Goal: Task Accomplishment & Management: Complete application form

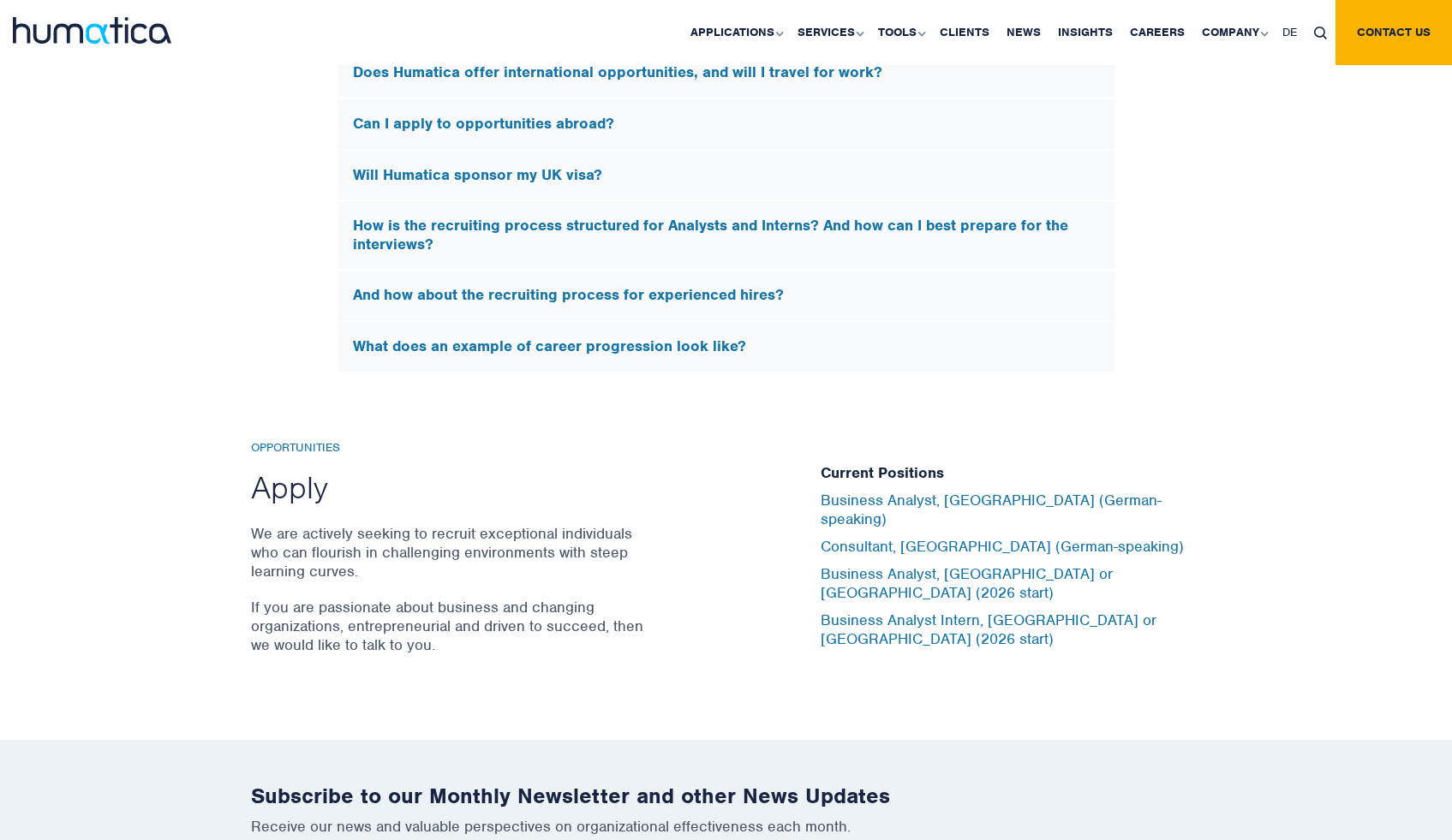
scroll to position [5360, 0]
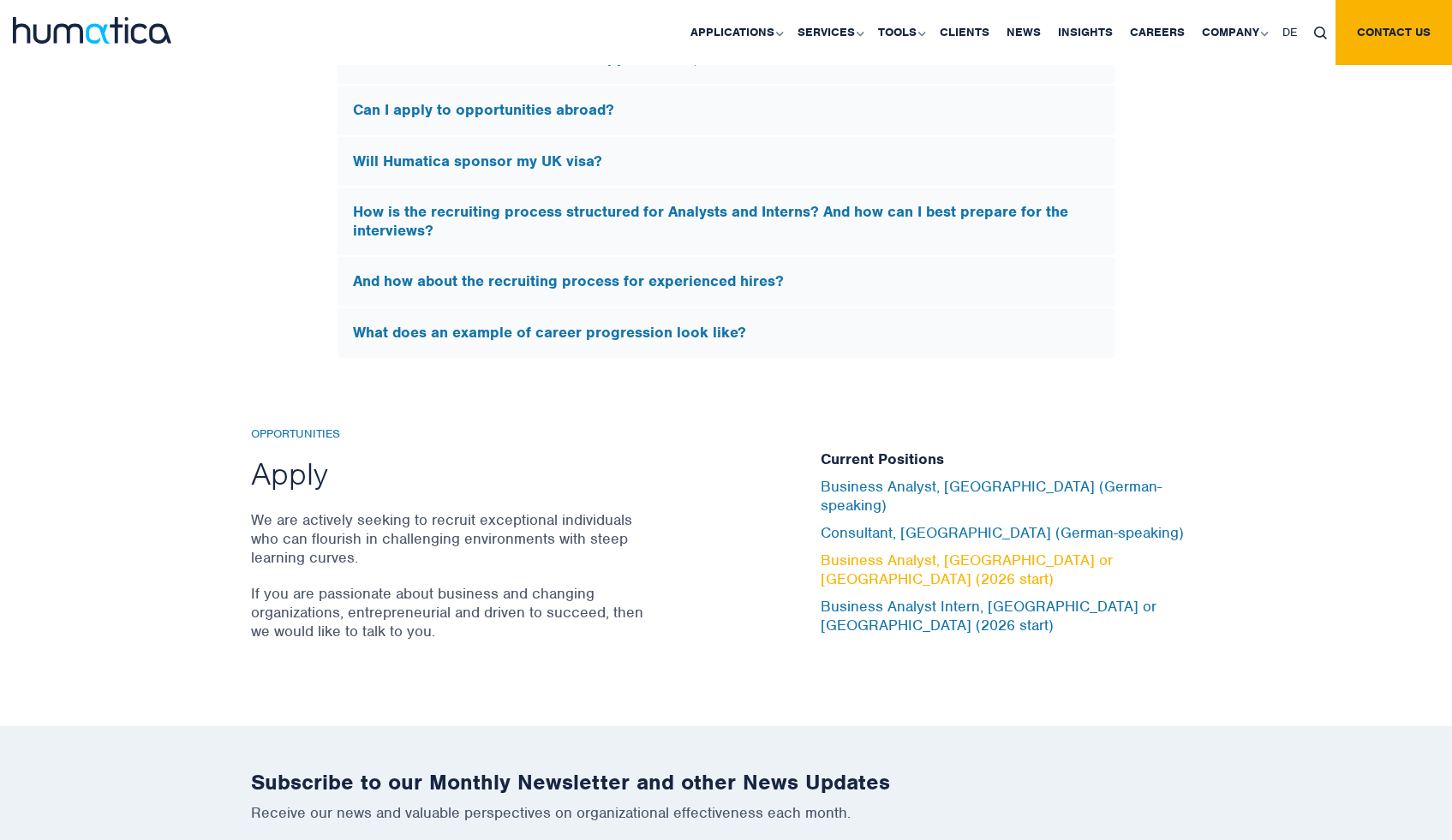
click at [878, 557] on link "Business Analyst, [GEOGRAPHIC_DATA] or [GEOGRAPHIC_DATA] (2026 start)" at bounding box center [967, 570] width 292 height 38
